Goal: Find contact information: Find contact information

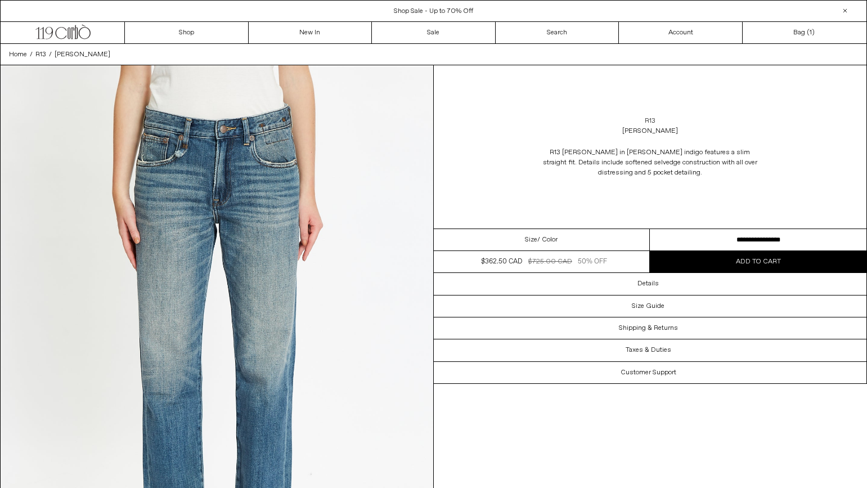
click at [650, 118] on link "R13" at bounding box center [650, 121] width 11 height 10
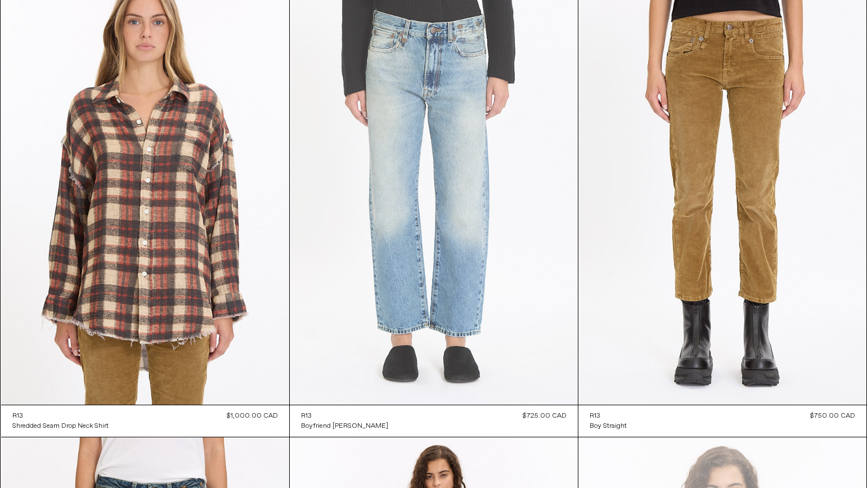
click at [437, 177] on at bounding box center [434, 188] width 288 height 432
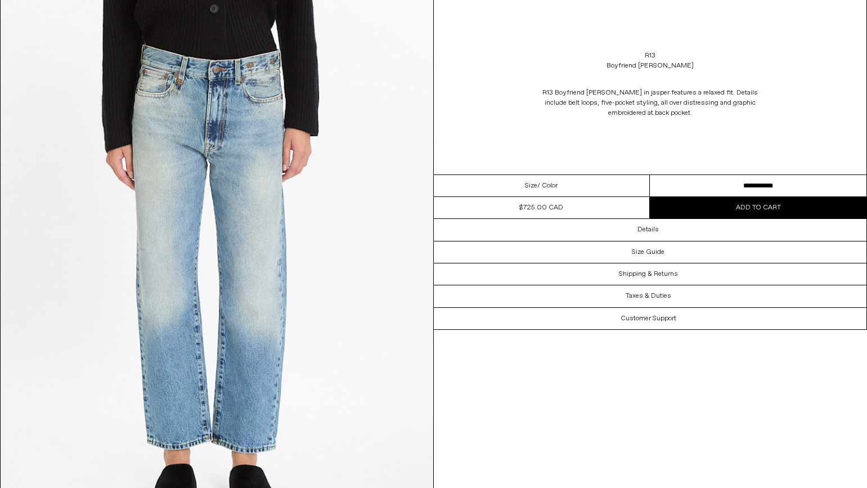
scroll to position [113, 0]
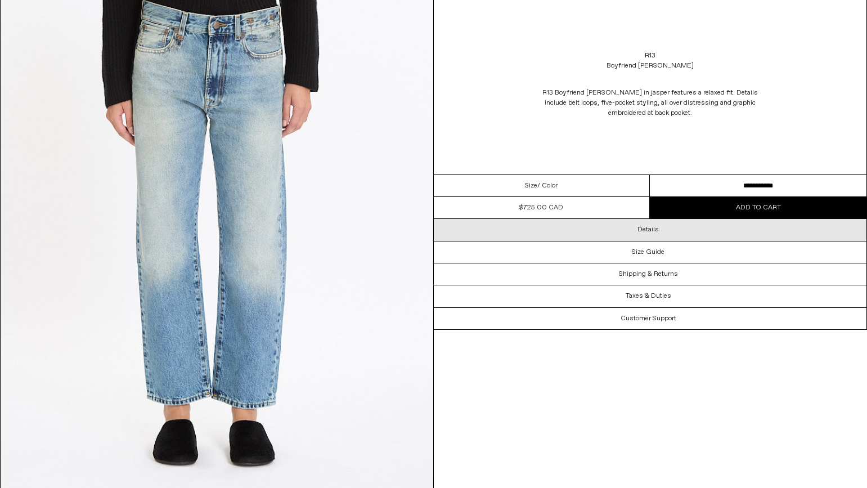
click at [642, 233] on h3 "Details" at bounding box center [648, 230] width 21 height 8
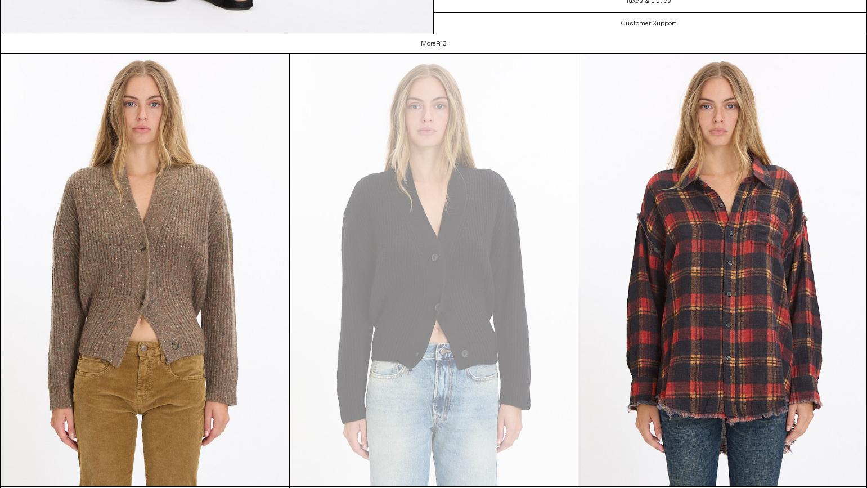
scroll to position [1752, 0]
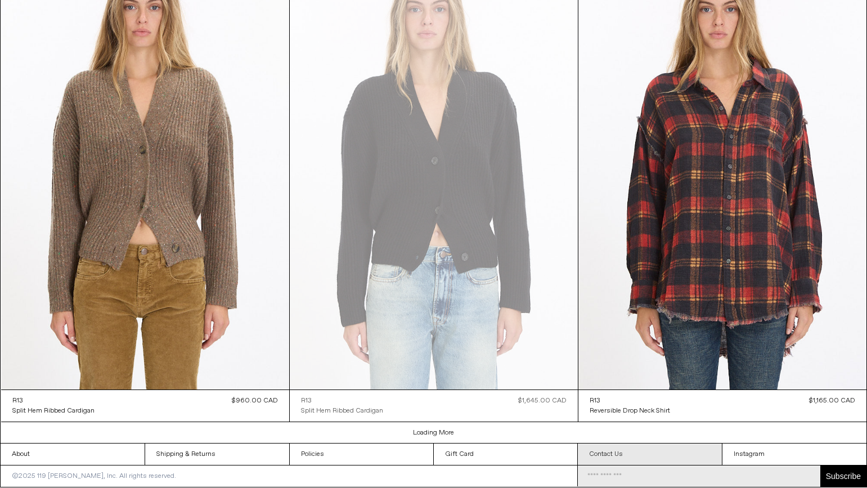
click at [609, 451] on link "Contact Us" at bounding box center [650, 454] width 144 height 21
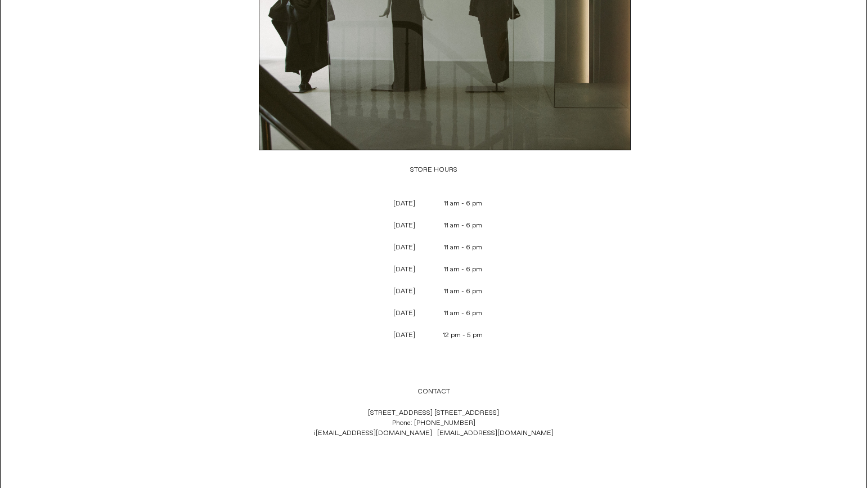
scroll to position [287, 0]
